Goal: Task Accomplishment & Management: Manage account settings

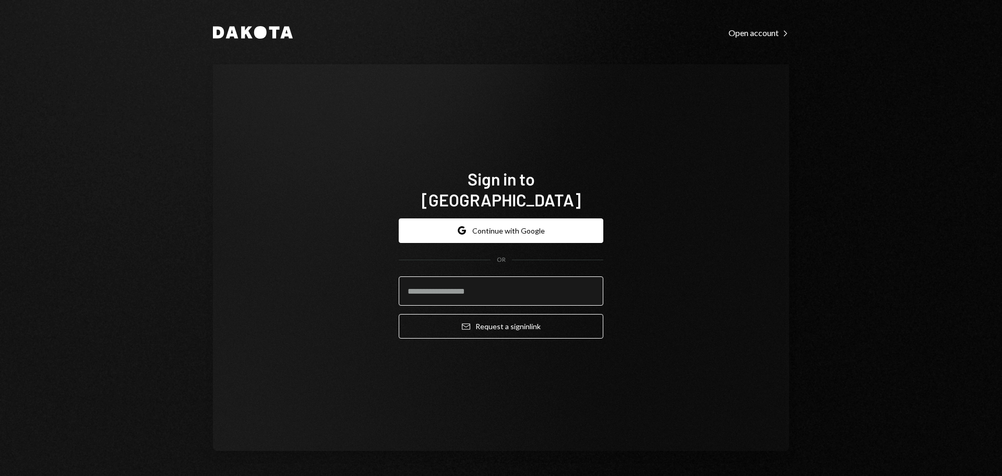
click at [492, 290] on input "email" at bounding box center [501, 290] width 205 height 29
click at [510, 228] on button "Google Continue with Google" at bounding box center [501, 230] width 205 height 25
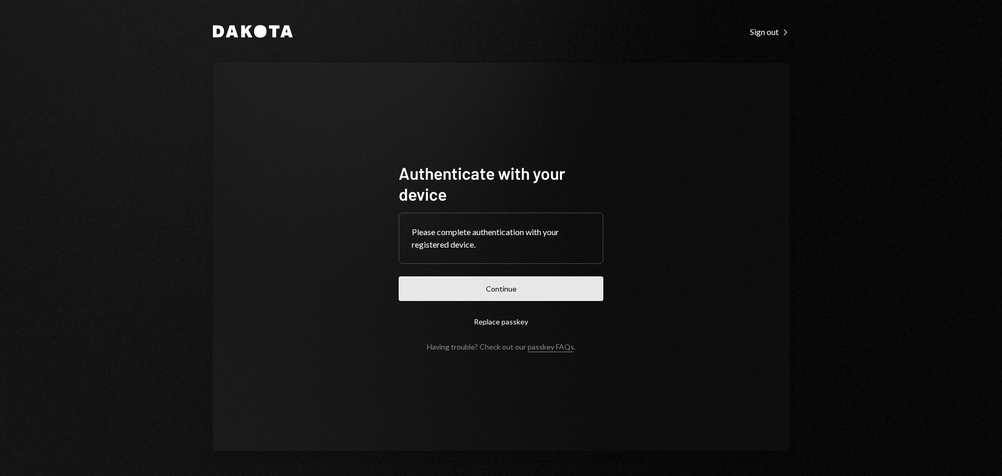
click at [499, 285] on button "Continue" at bounding box center [501, 288] width 205 height 25
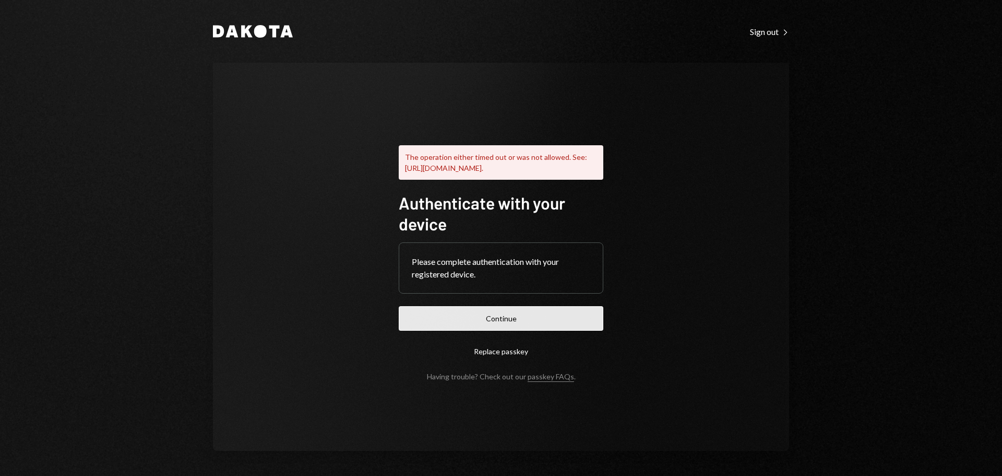
click at [495, 318] on button "Continue" at bounding box center [501, 318] width 205 height 25
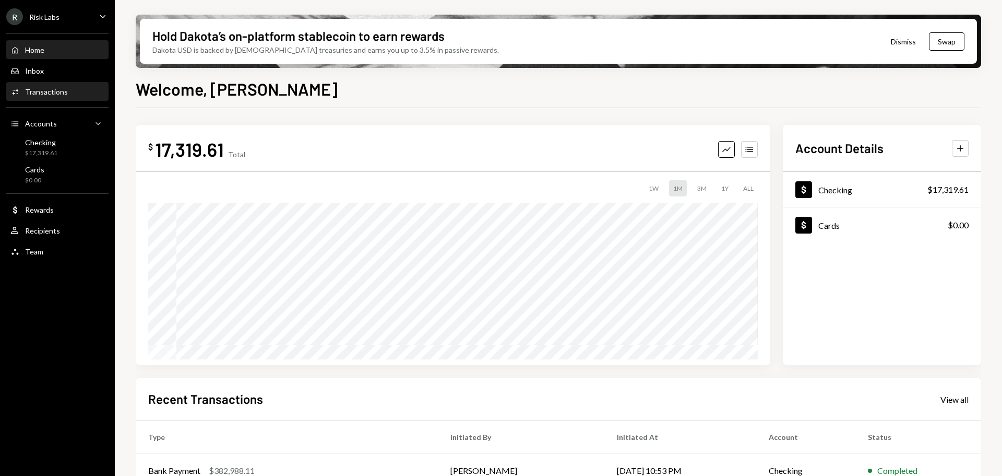
click at [70, 95] on div "Activities Transactions" at bounding box center [57, 91] width 94 height 9
